Goal: Information Seeking & Learning: Learn about a topic

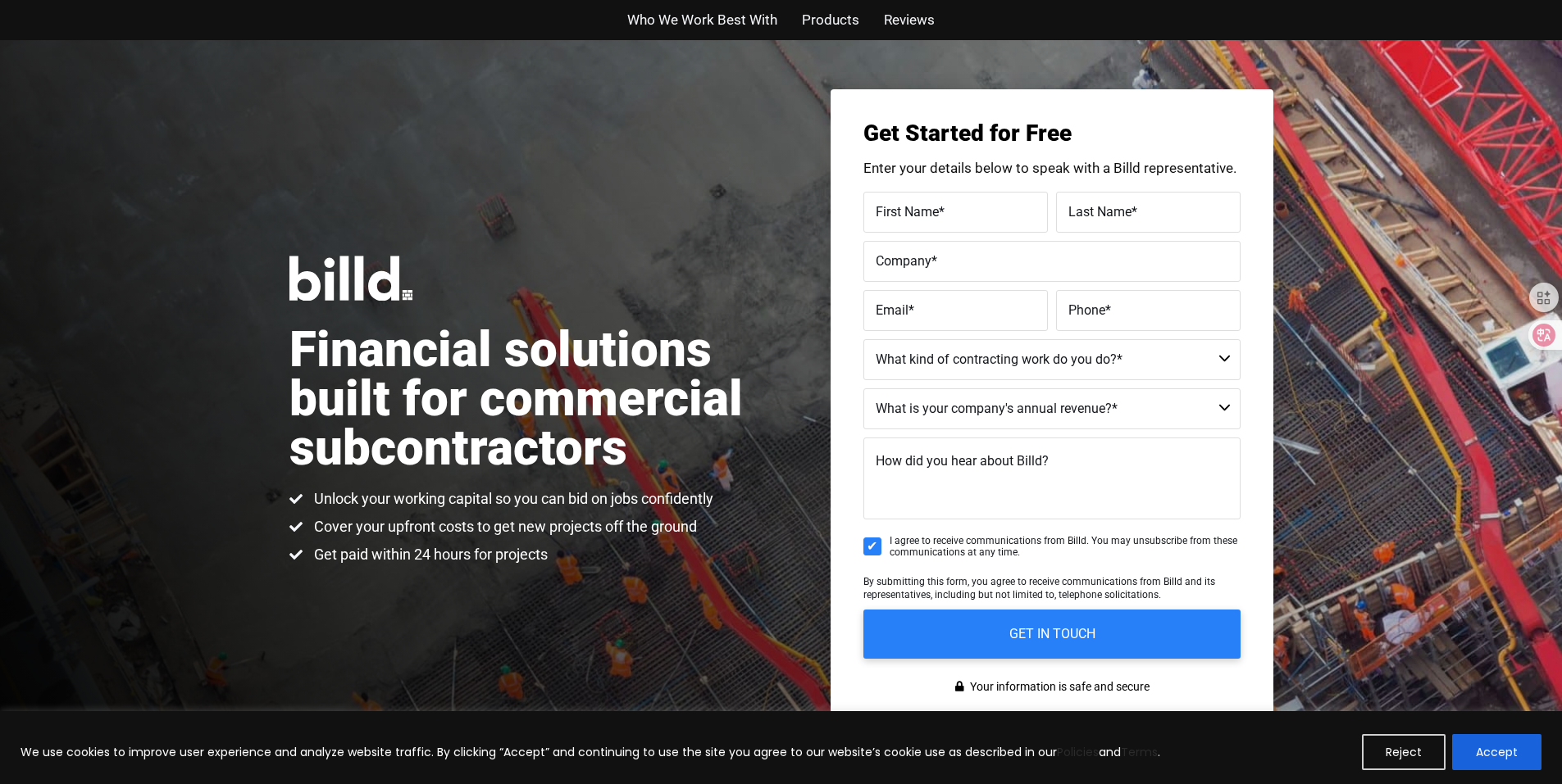
click at [1482, 758] on button "Accept" at bounding box center [1497, 752] width 89 height 36
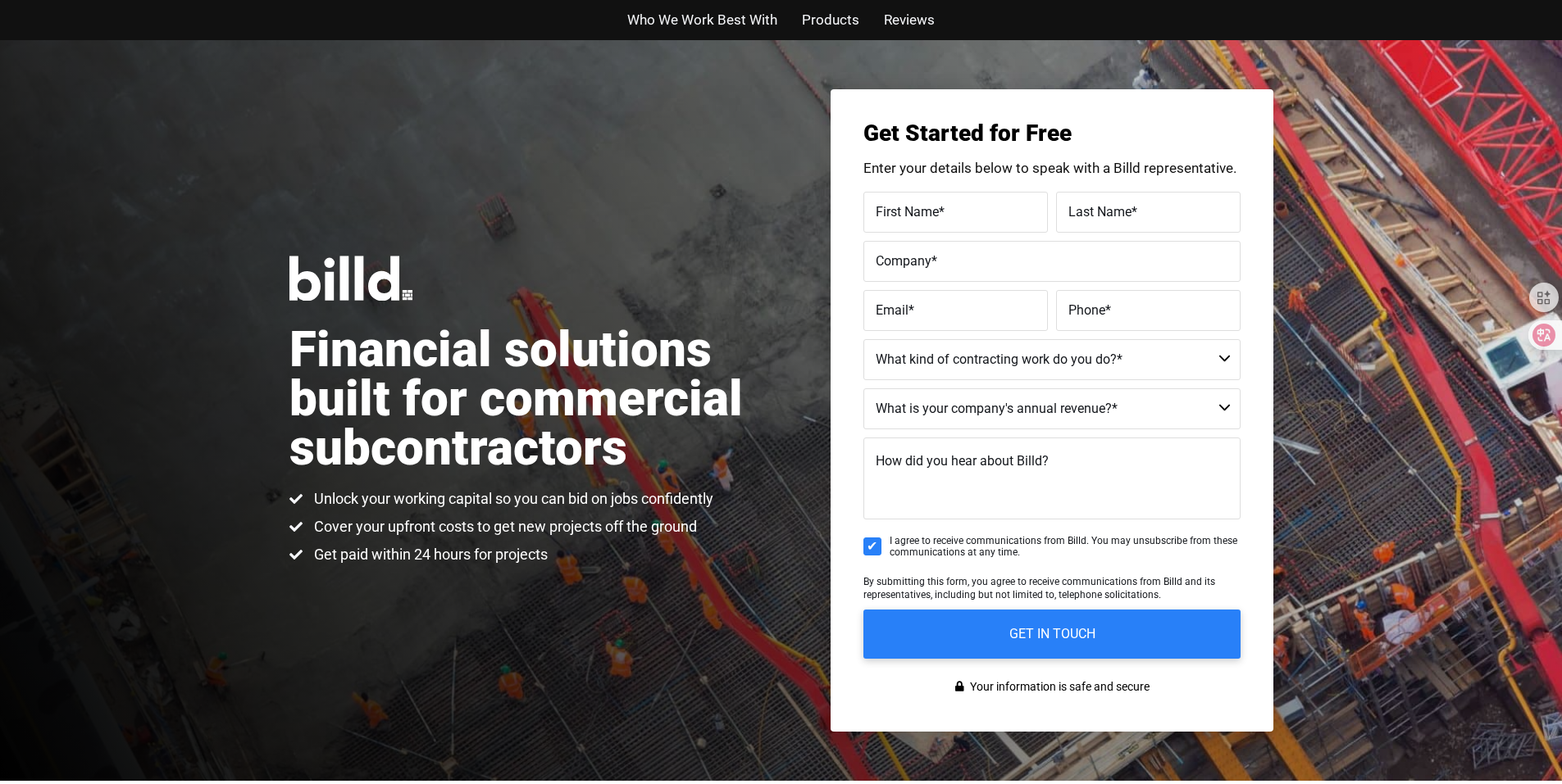
click at [717, 11] on span "Who We Work Best With" at bounding box center [702, 19] width 150 height 23
click at [455, 212] on div "Financial solutions built for commercial subcontractors Unlock your working cap…" at bounding box center [781, 410] width 1562 height 741
click at [391, 252] on div "Financial solutions built for commercial subcontractors Unlock your working cap…" at bounding box center [781, 410] width 1562 height 741
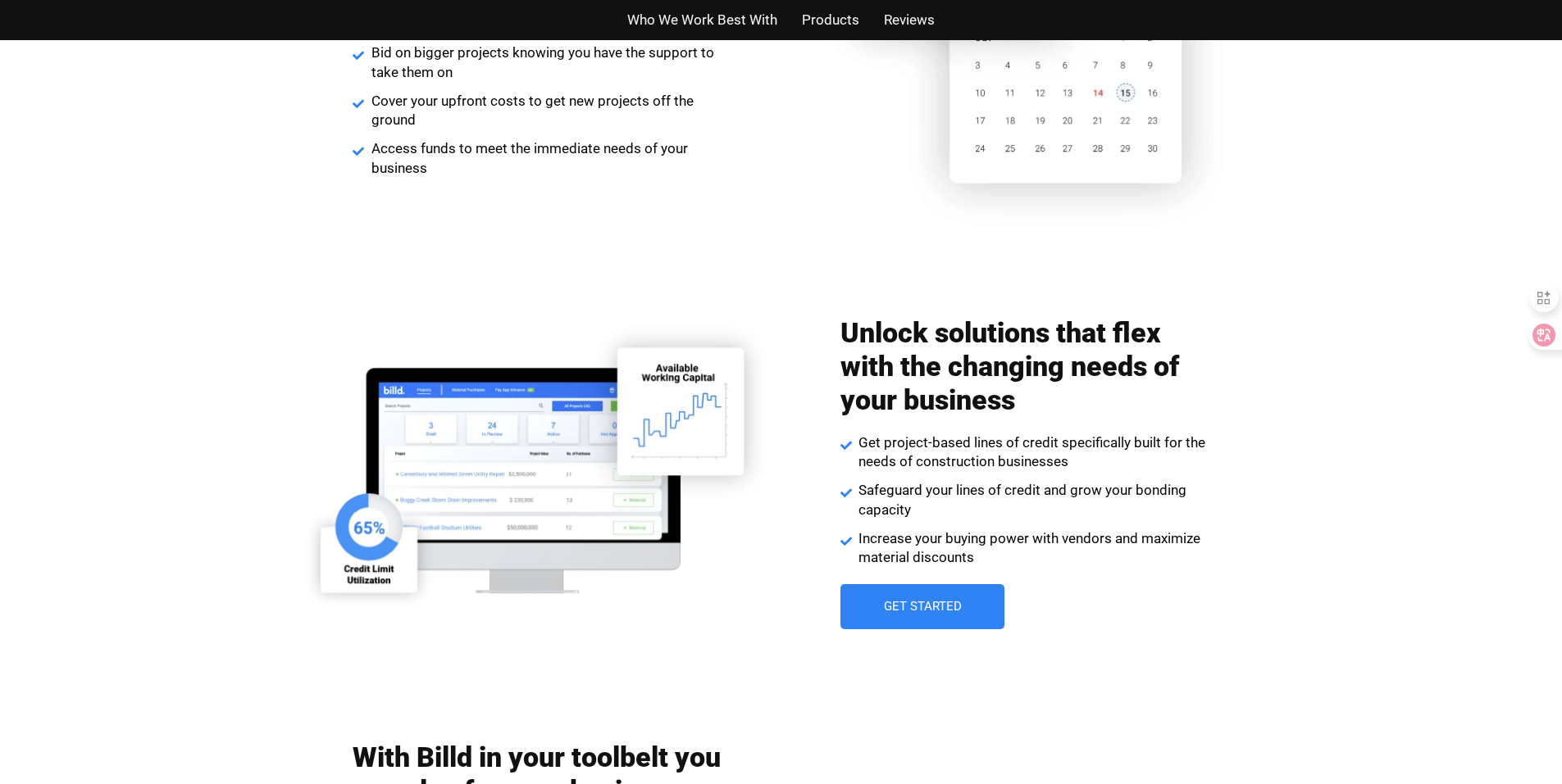
scroll to position [2130, 0]
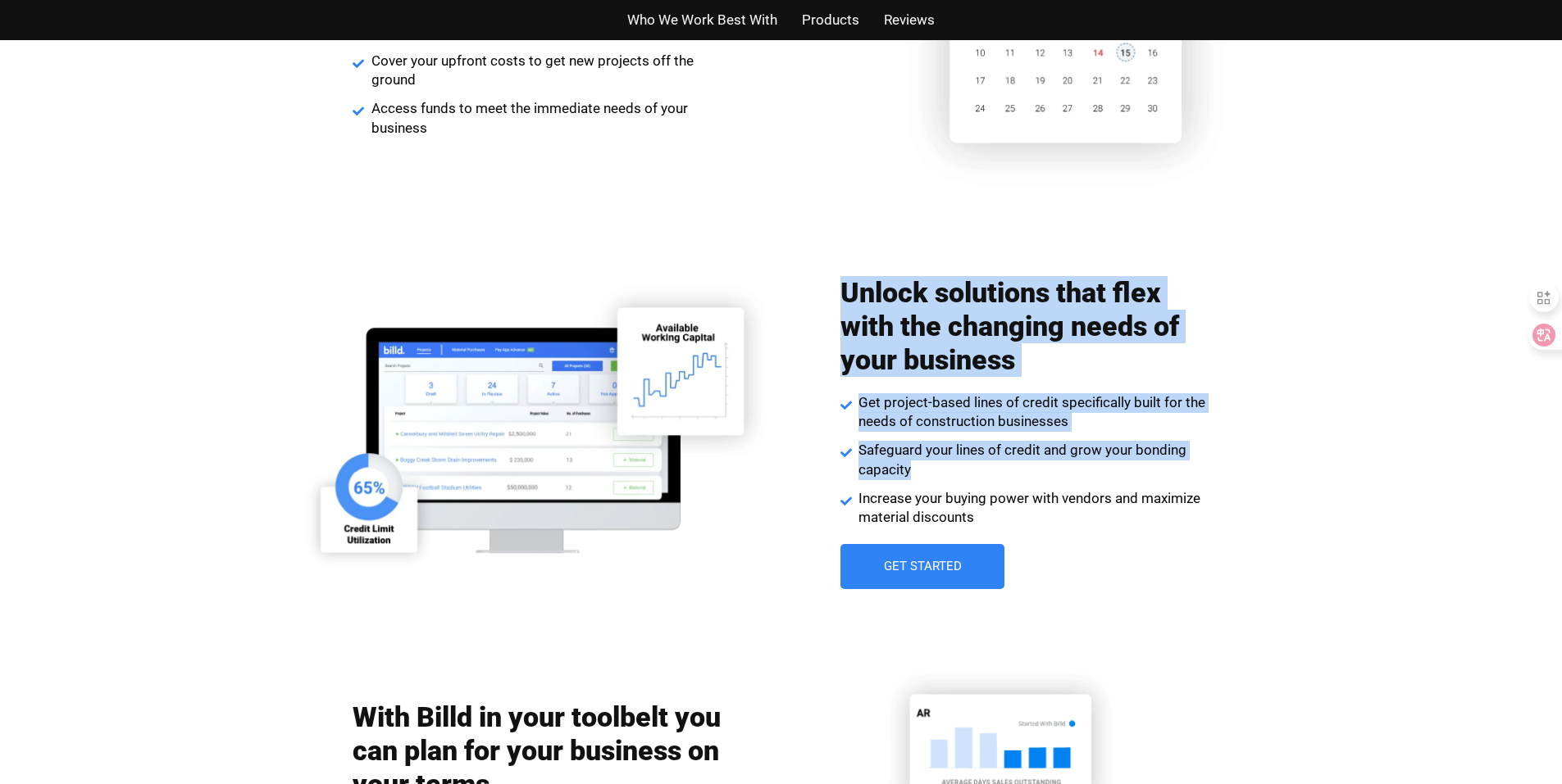
drag, startPoint x: 849, startPoint y: 281, endPoint x: 1072, endPoint y: 479, distance: 298.2
click at [1072, 479] on div "Unlock solutions that flex with the changing needs of your business Get project…" at bounding box center [1025, 432] width 369 height 329
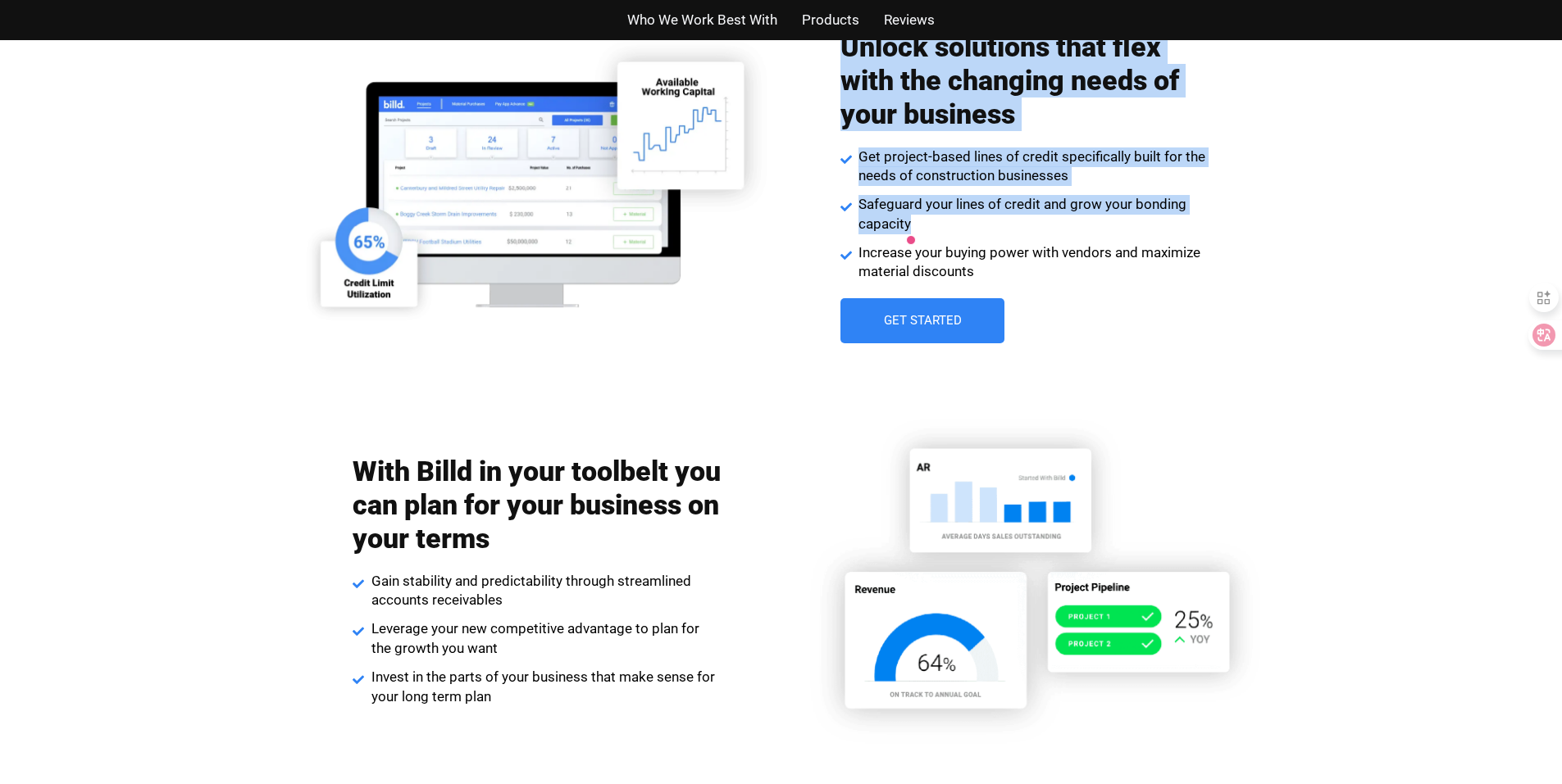
scroll to position [2459, 0]
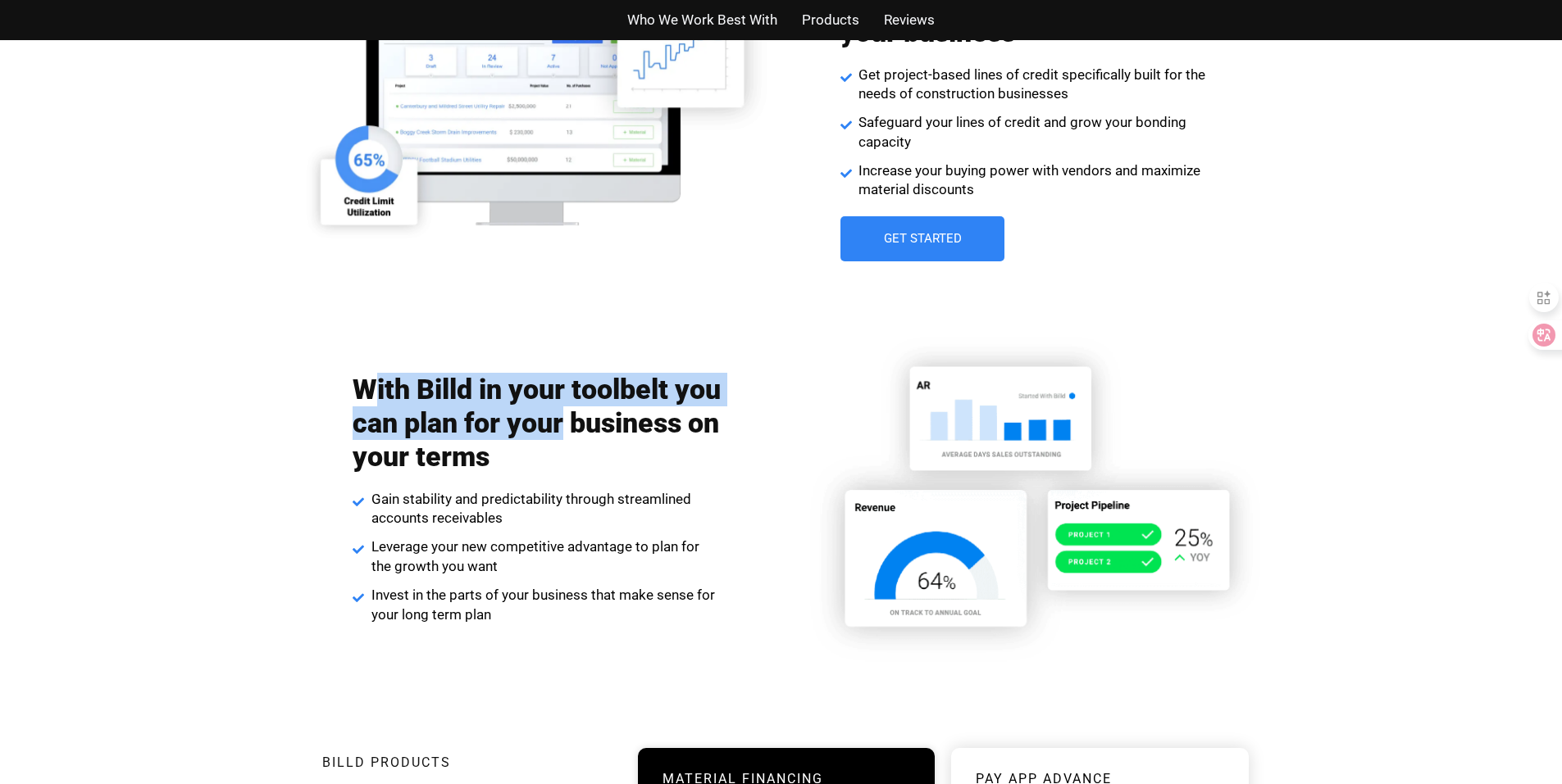
drag, startPoint x: 369, startPoint y: 384, endPoint x: 652, endPoint y: 418, distance: 285.0
click at [652, 418] on h2 "With Billd in your toolbelt you can plan for your business on your terms" at bounding box center [538, 423] width 369 height 100
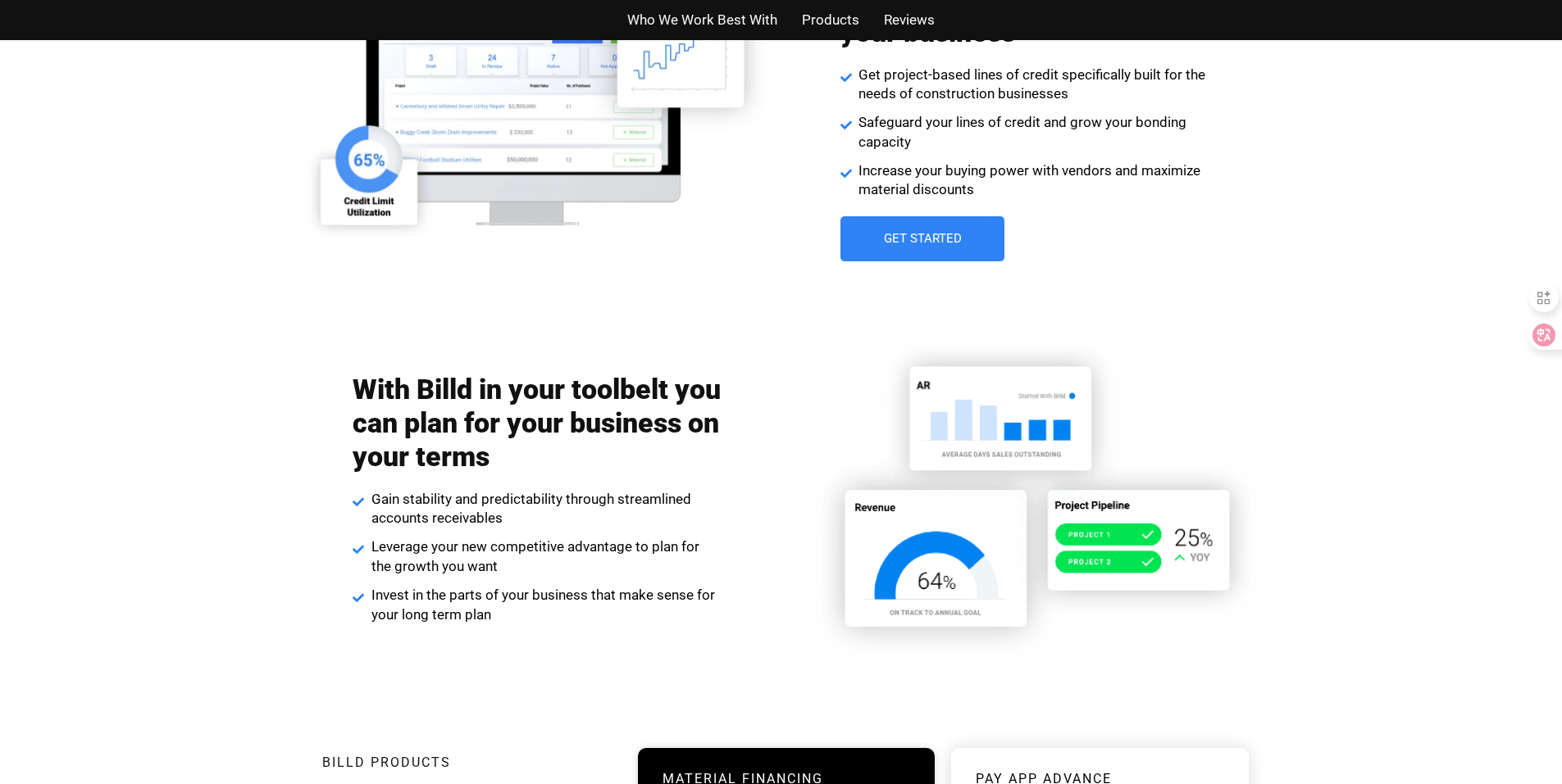
click at [553, 417] on h2 "With Billd in your toolbelt you can plan for your business on your terms" at bounding box center [538, 423] width 369 height 100
click at [417, 410] on h2 "With Billd in your toolbelt you can plan for your business on your terms" at bounding box center [538, 423] width 369 height 100
click at [379, 410] on h2 "With Billd in your toolbelt you can plan for your business on your terms" at bounding box center [538, 423] width 369 height 100
click at [349, 395] on div "With Billd in your toolbelt you can plan for your business on your terms Gain s…" at bounding box center [538, 498] width 496 height 268
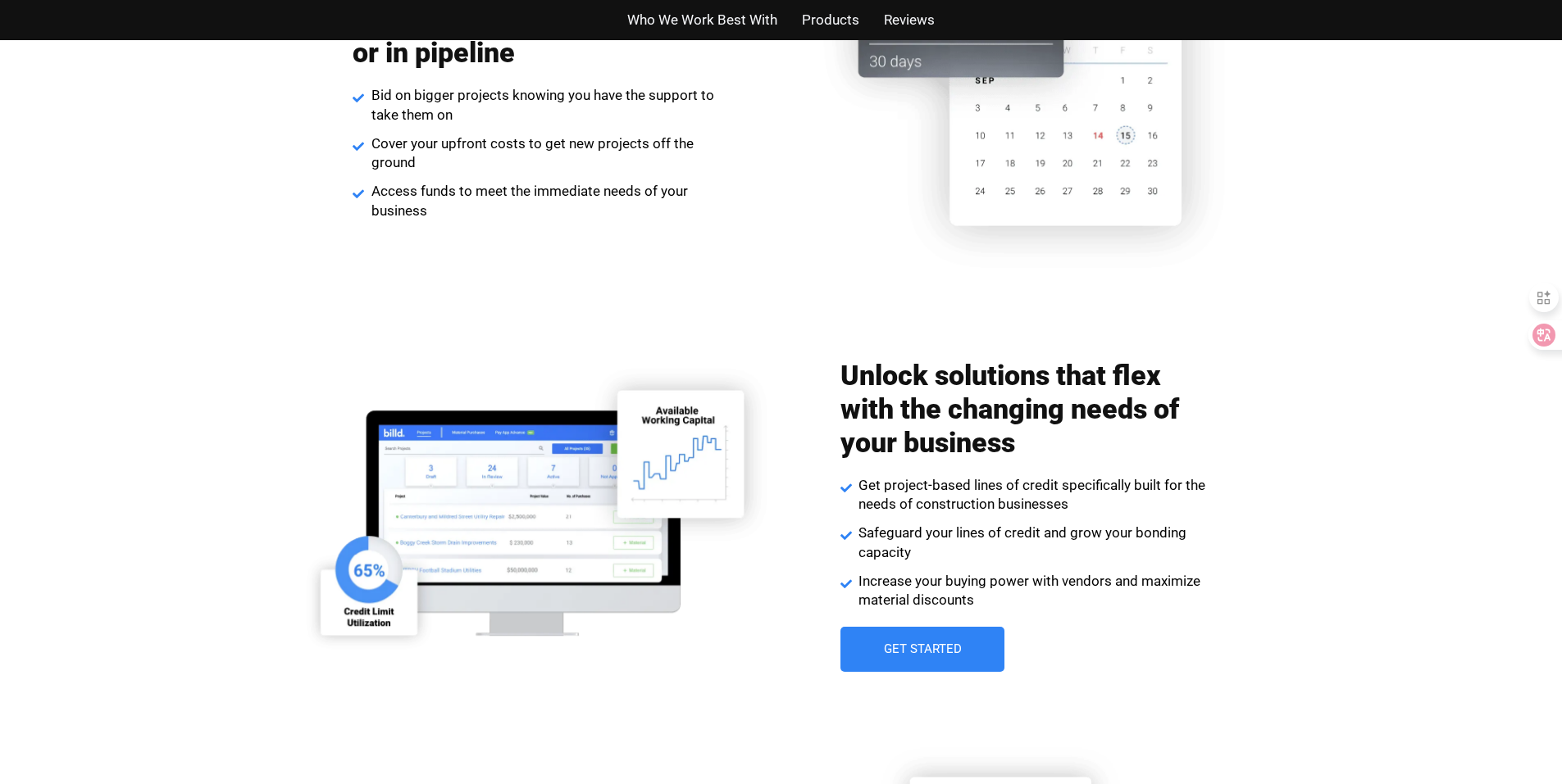
scroll to position [2049, 0]
click at [802, 400] on div "Unlock solutions that flex with the changing needs of your business Get project…" at bounding box center [1024, 514] width 496 height 329
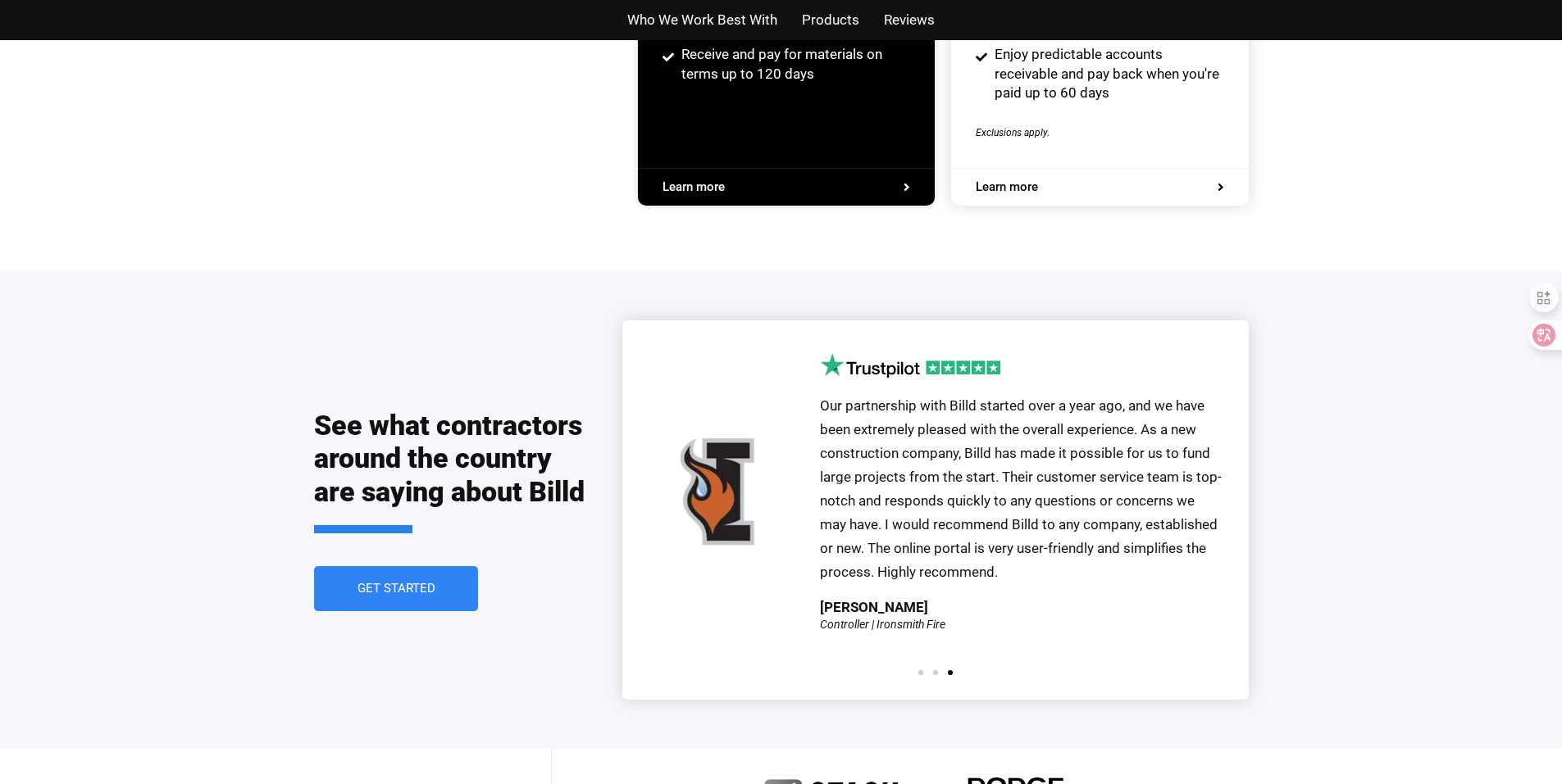
scroll to position [3524, 0]
